Goal: Task Accomplishment & Management: Use online tool/utility

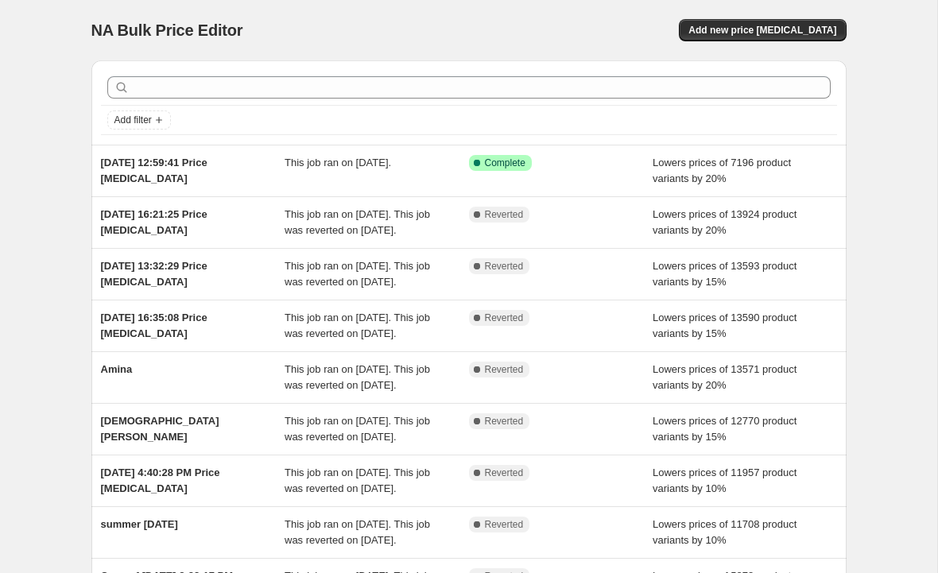
click at [779, 27] on span "Add new price [MEDICAL_DATA]" at bounding box center [763, 30] width 148 height 13
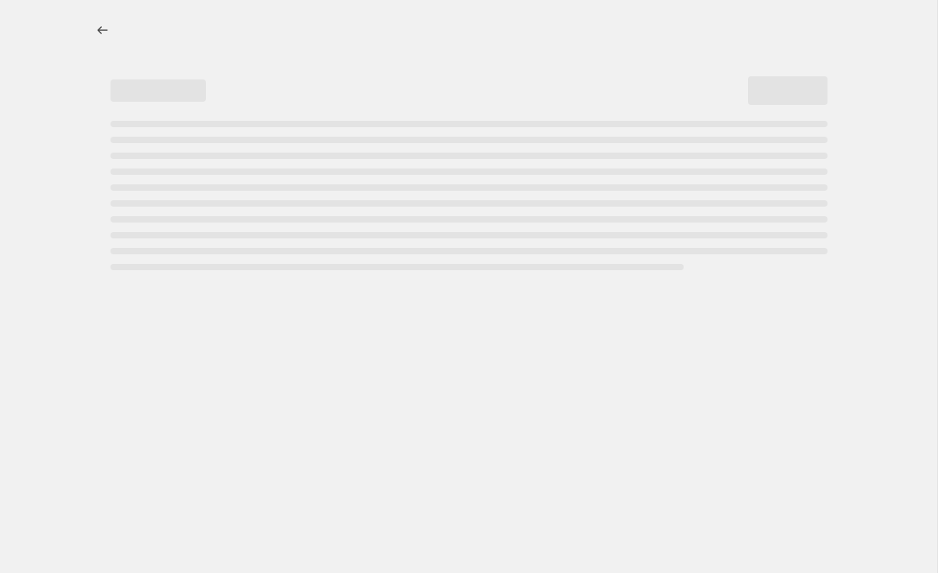
select select "percentage"
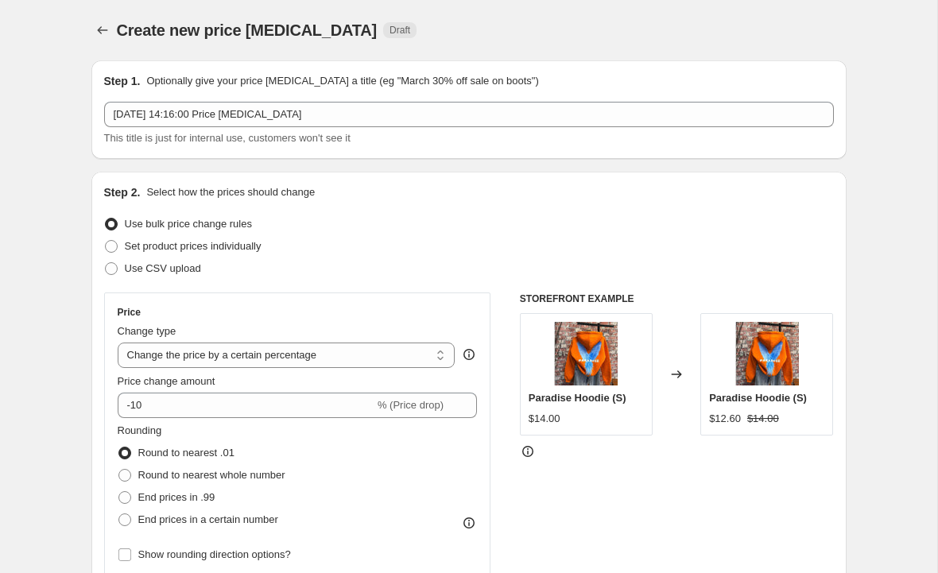
click at [105, 239] on span at bounding box center [111, 246] width 14 height 14
click at [105, 240] on input "Set product prices individually" at bounding box center [105, 240] width 1 height 1
radio input "true"
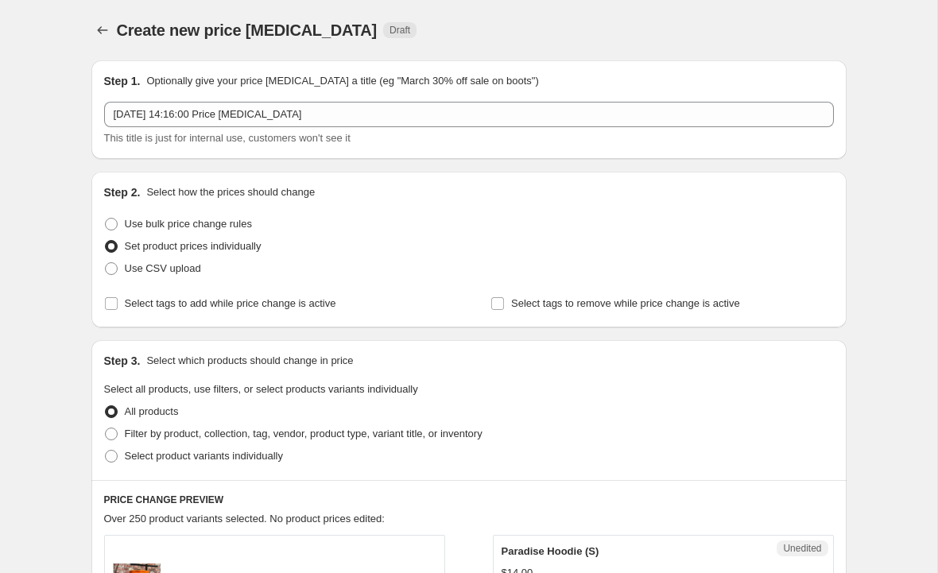
click at [142, 219] on span "Use bulk price change rules" at bounding box center [188, 224] width 127 height 12
click at [106, 219] on input "Use bulk price change rules" at bounding box center [105, 218] width 1 height 1
radio input "true"
select select "percentage"
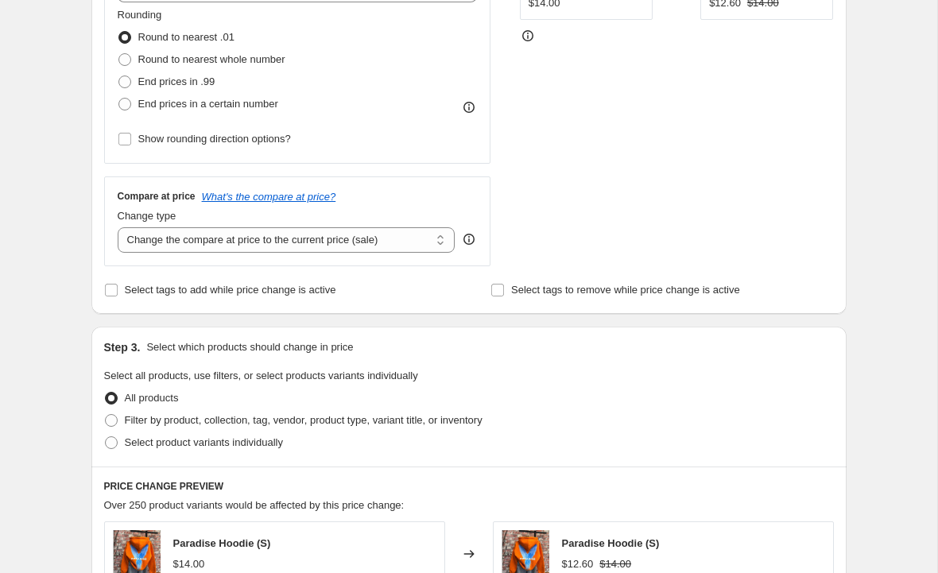
scroll to position [426, 0]
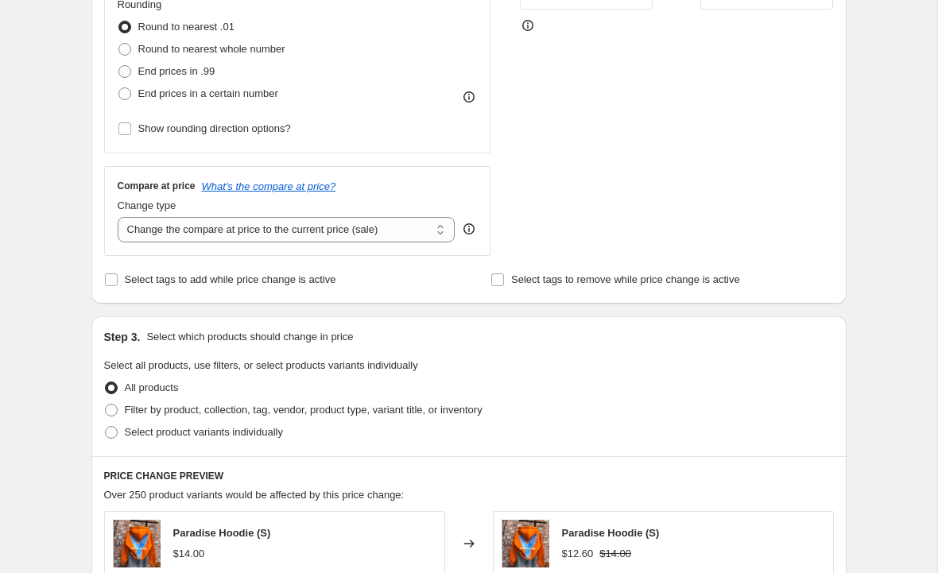
click at [109, 433] on span at bounding box center [111, 432] width 13 height 13
click at [106, 427] on input "Select product variants individually" at bounding box center [105, 426] width 1 height 1
radio input "true"
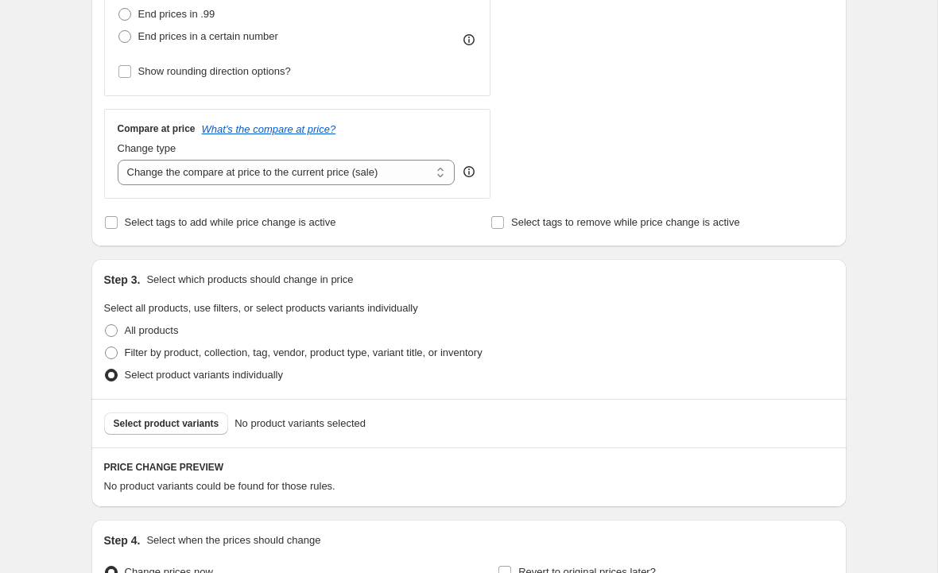
scroll to position [487, 0]
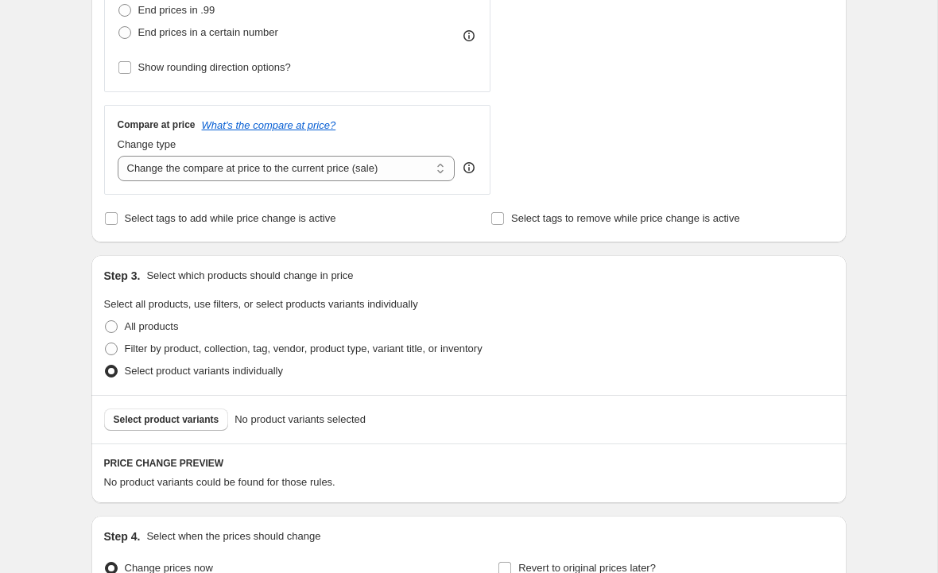
click at [123, 421] on span "Select product variants" at bounding box center [167, 420] width 106 height 13
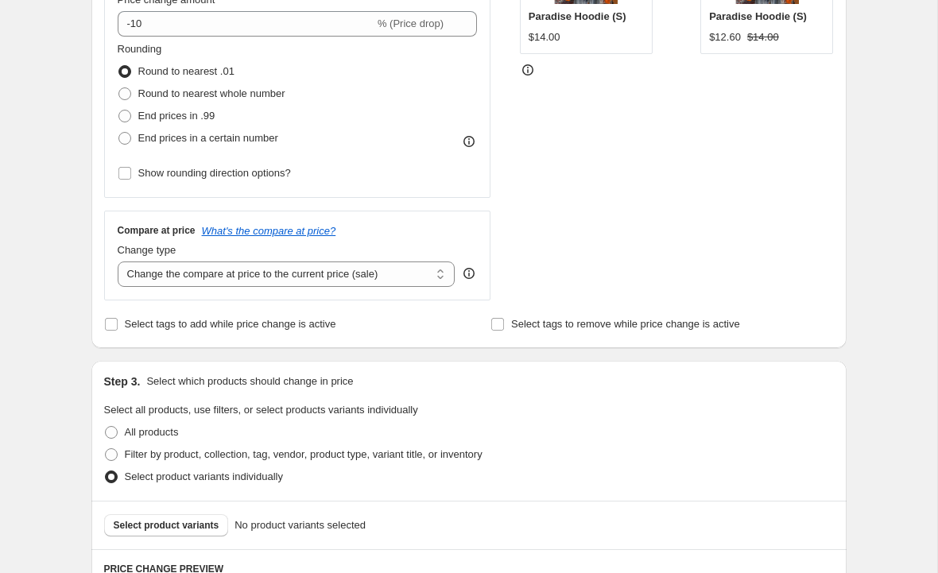
scroll to position [402, 0]
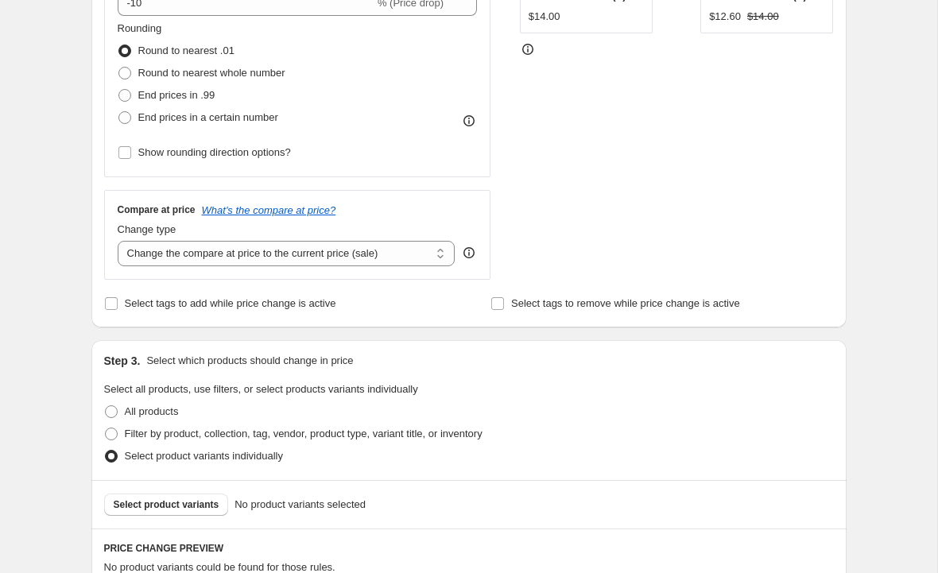
click at [119, 437] on label "Filter by product, collection, tag, vendor, product type, variant title, or inv…" at bounding box center [293, 434] width 379 height 22
click at [106, 429] on input "Filter by product, collection, tag, vendor, product type, variant title, or inv…" at bounding box center [105, 428] width 1 height 1
radio input "true"
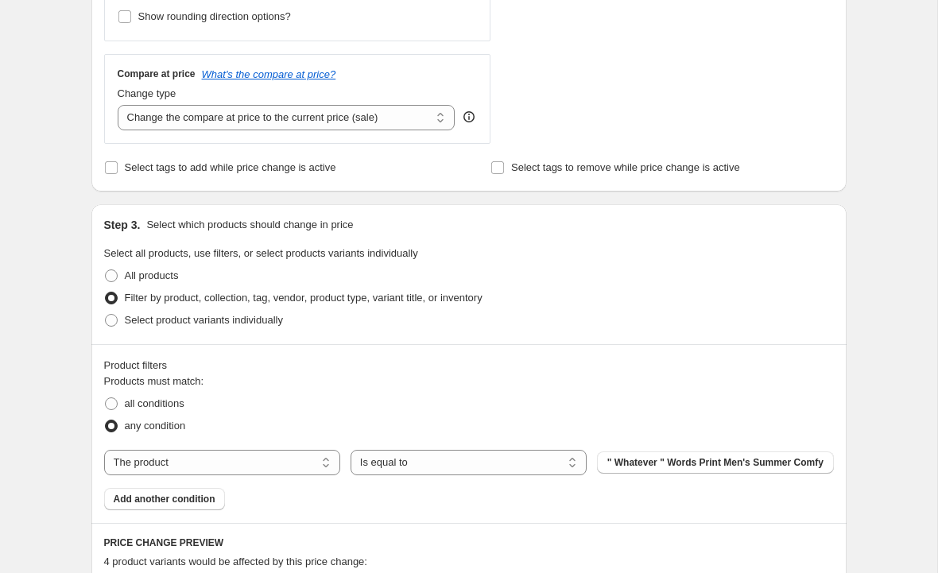
scroll to position [581, 0]
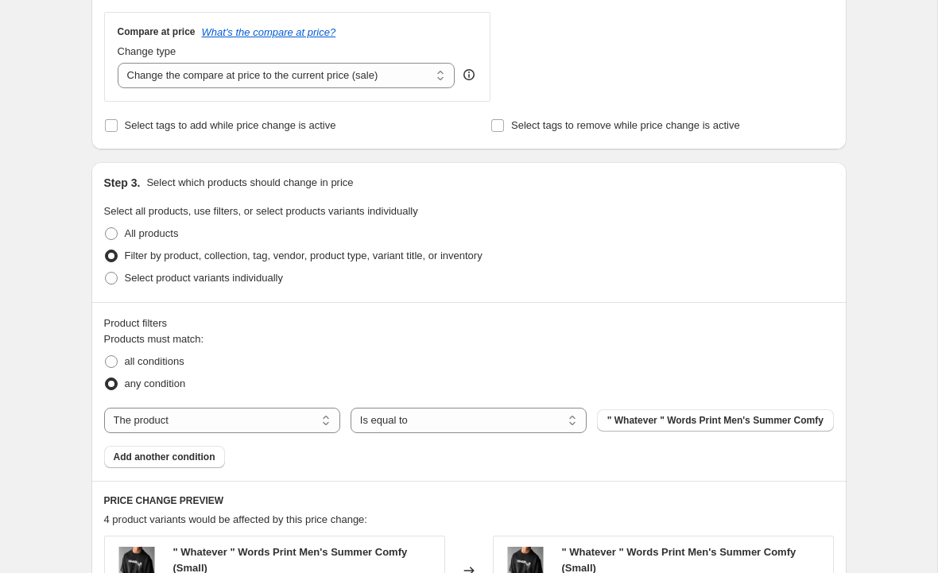
click at [780, 420] on span "" Whatever " Words Print Men's Summer Comfy" at bounding box center [716, 420] width 216 height 13
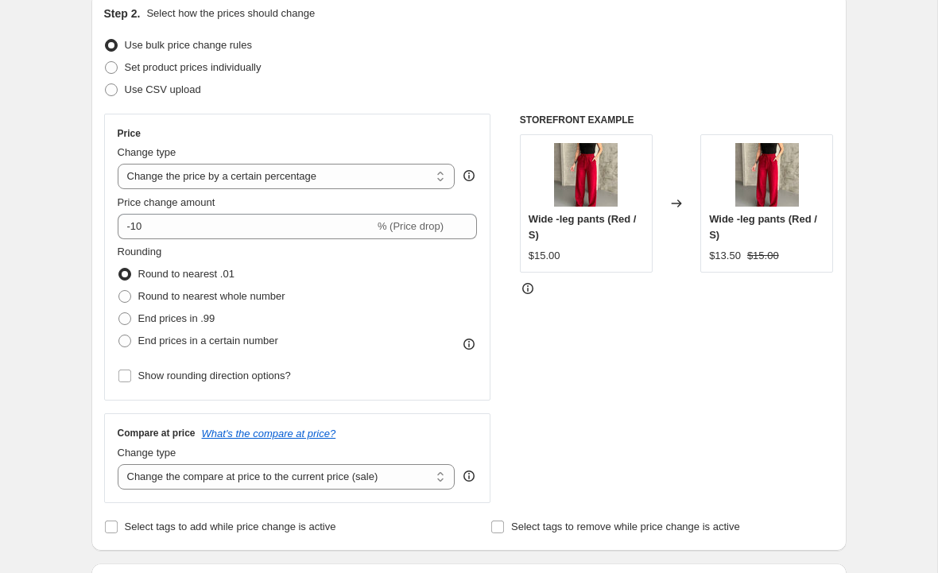
scroll to position [171, 0]
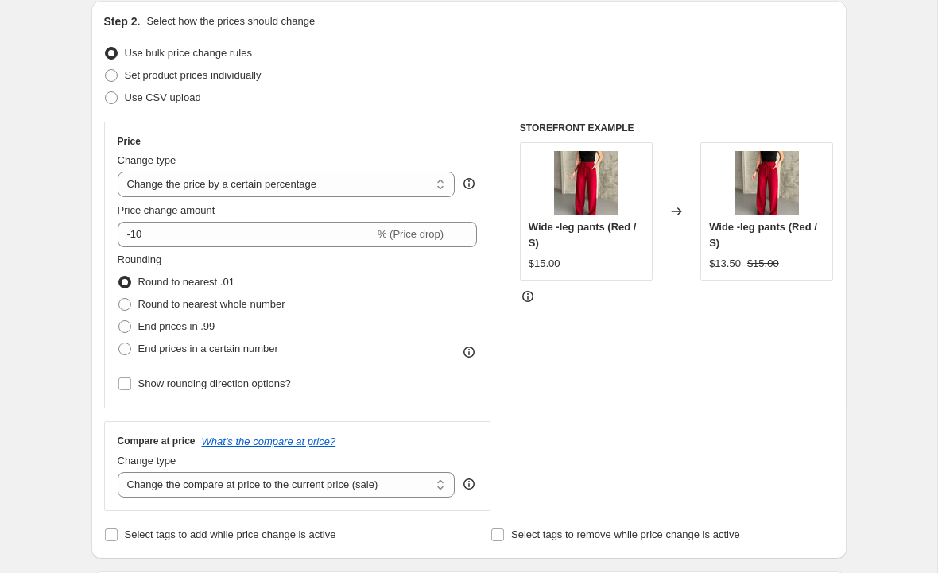
click at [480, 233] on div "Price Change type Change the price to a certain amount Change the price by a ce…" at bounding box center [297, 265] width 387 height 287
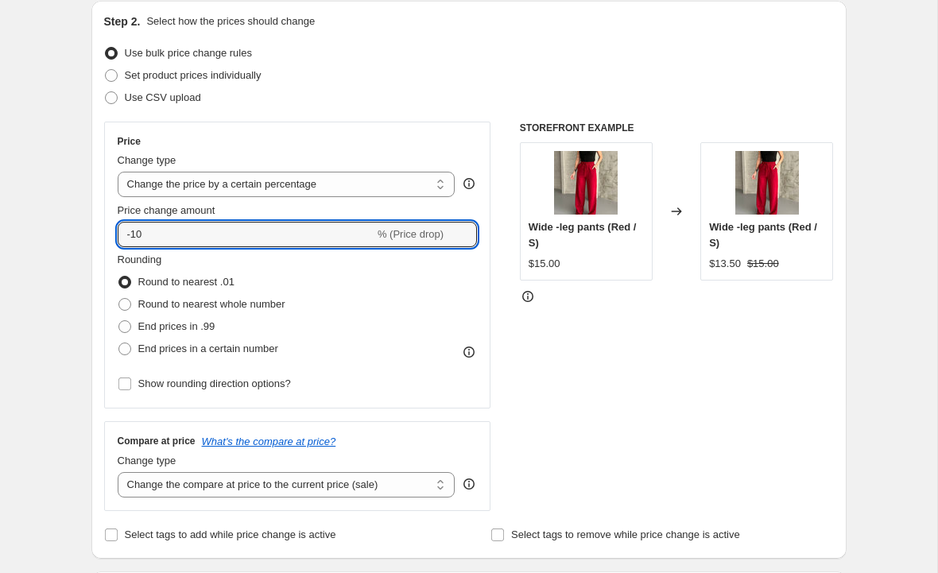
click at [472, 232] on icon at bounding box center [465, 239] width 16 height 16
type input "-1"
type input "-35"
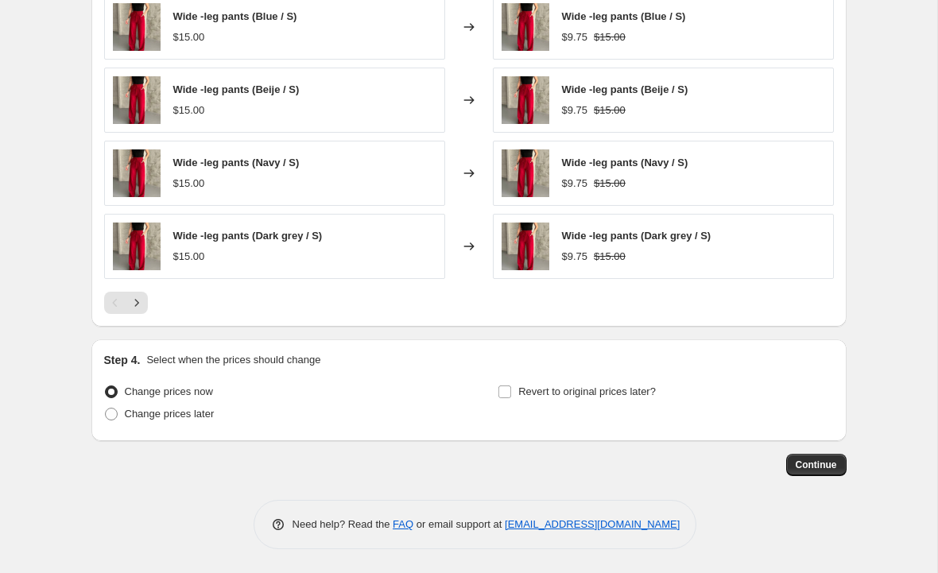
scroll to position [1196, 0]
click at [833, 464] on span "Continue" at bounding box center [816, 465] width 41 height 13
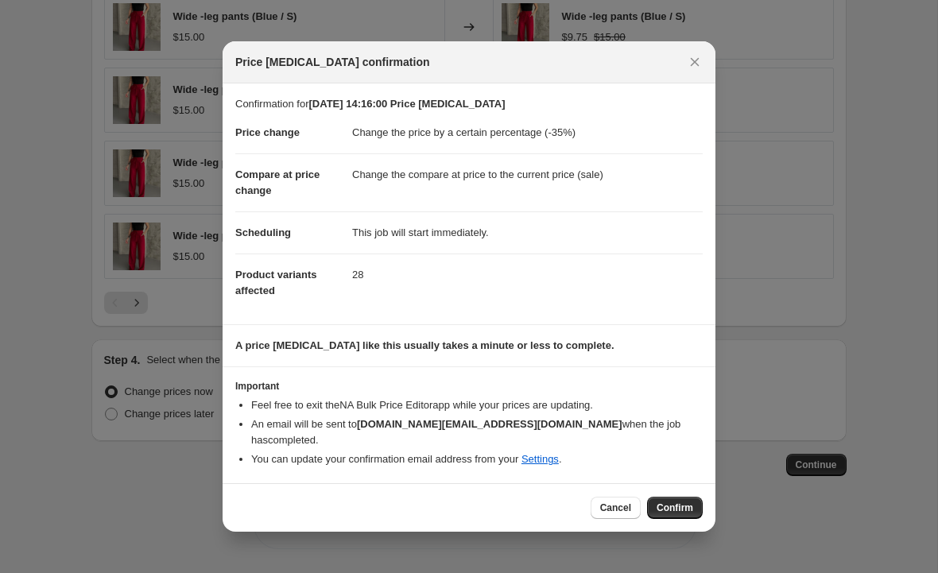
click at [687, 502] on span "Confirm" at bounding box center [675, 508] width 37 height 13
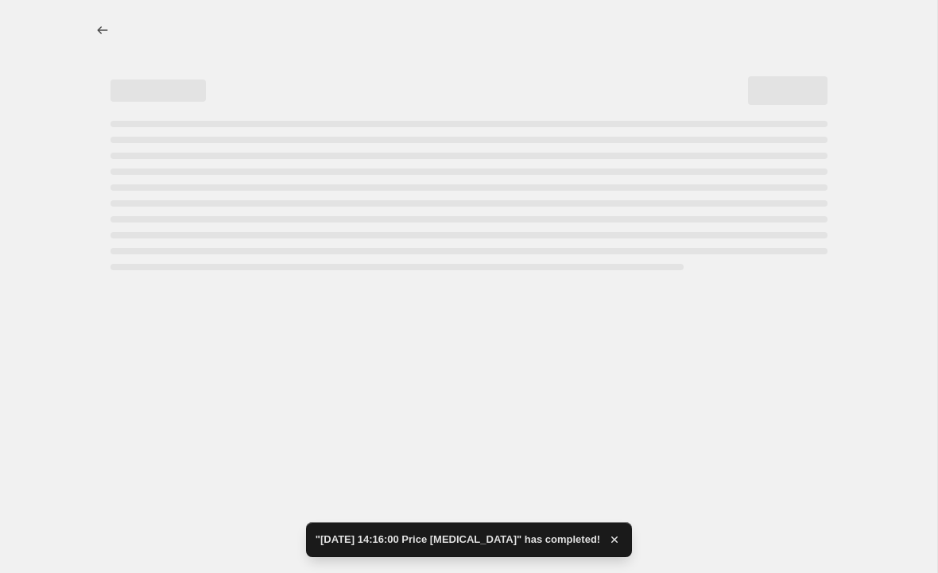
select select "percentage"
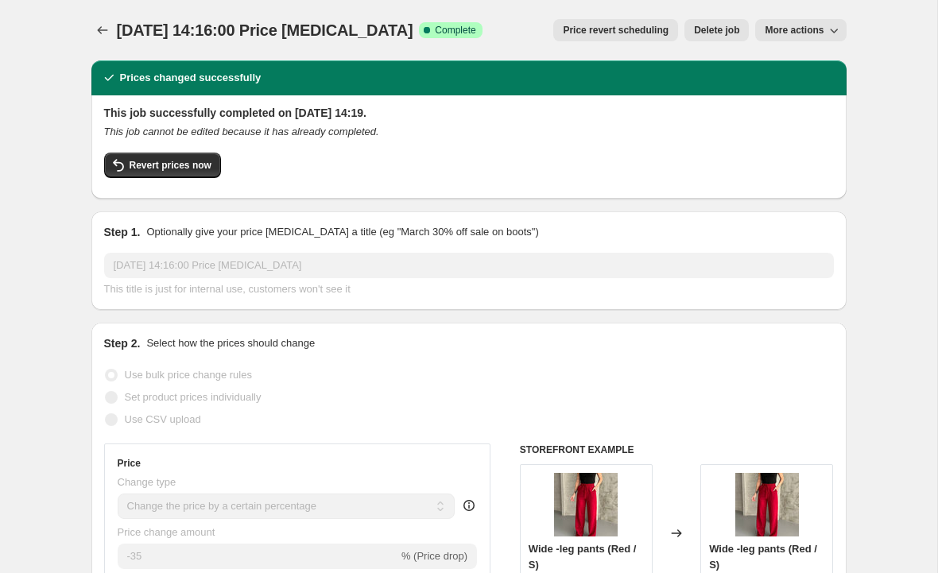
click at [112, 33] on button "Price change jobs" at bounding box center [102, 30] width 22 height 22
